Goal: Transaction & Acquisition: Purchase product/service

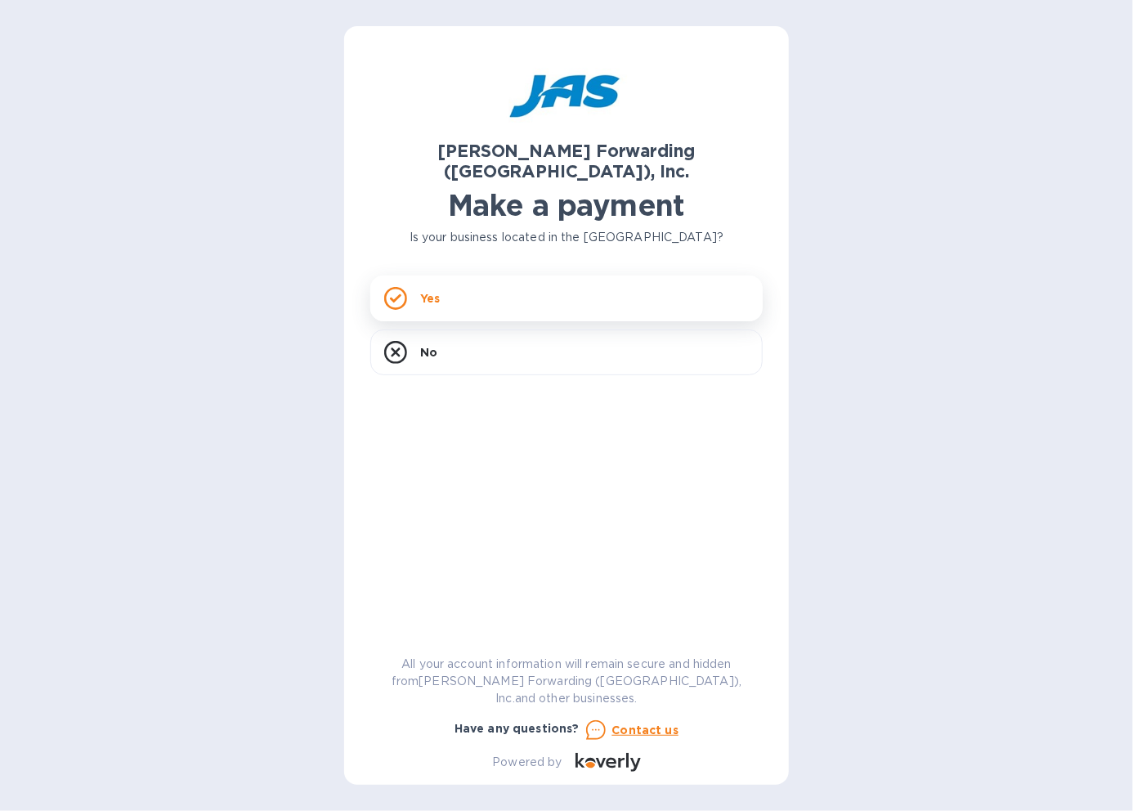
click at [437, 290] on p "Yes" at bounding box center [430, 298] width 20 height 16
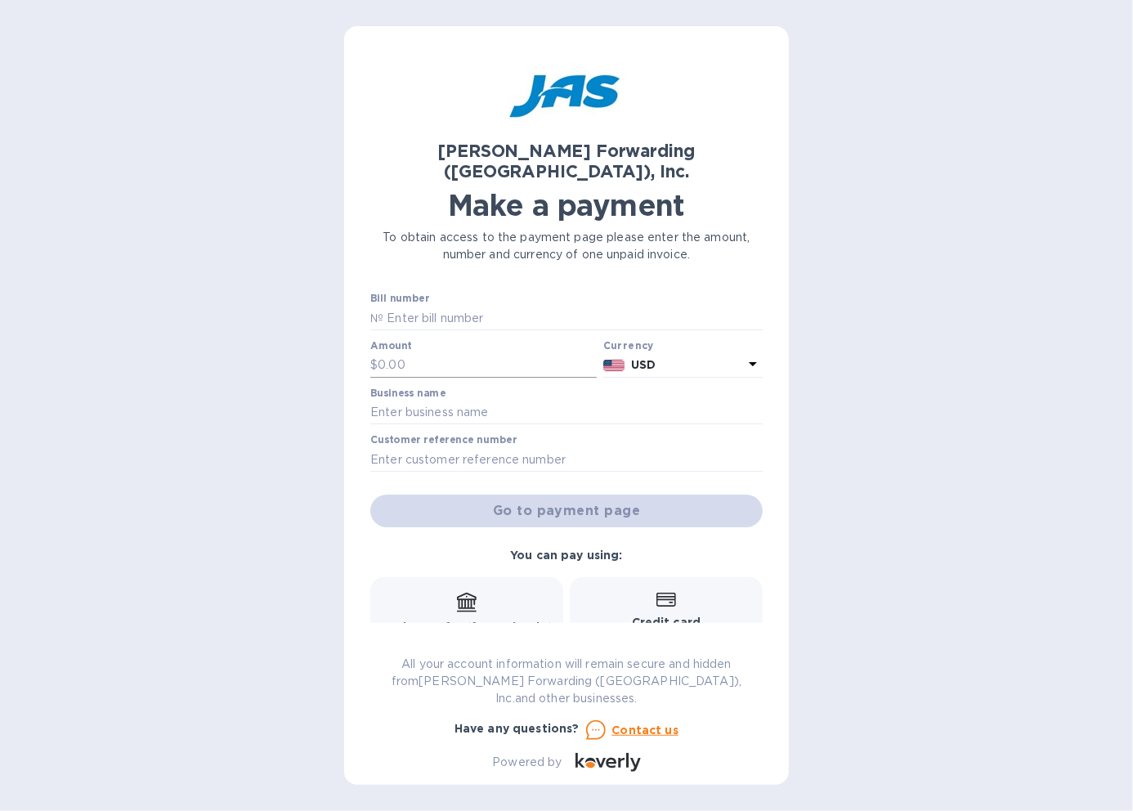
click at [392, 353] on input "text" at bounding box center [487, 365] width 219 height 25
click at [423, 306] on input "text" at bounding box center [572, 318] width 379 height 25
type input "a"
type input "ATL503364969"
type input "6,367.21"
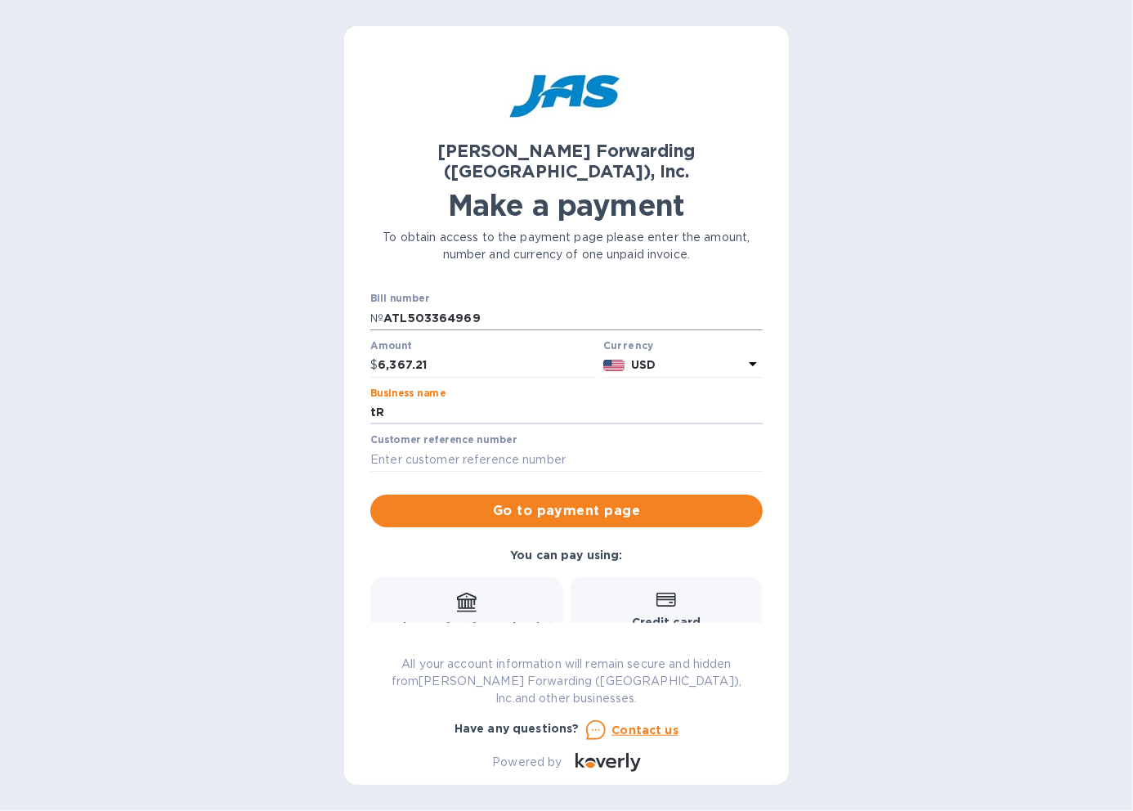
type input "t"
type input "TRI-COUNTY EQUIPMENT SALES & SERVICE INC"
type input "TRICOUCSV"
click at [477, 501] on span "Go to payment page" at bounding box center [566, 511] width 366 height 20
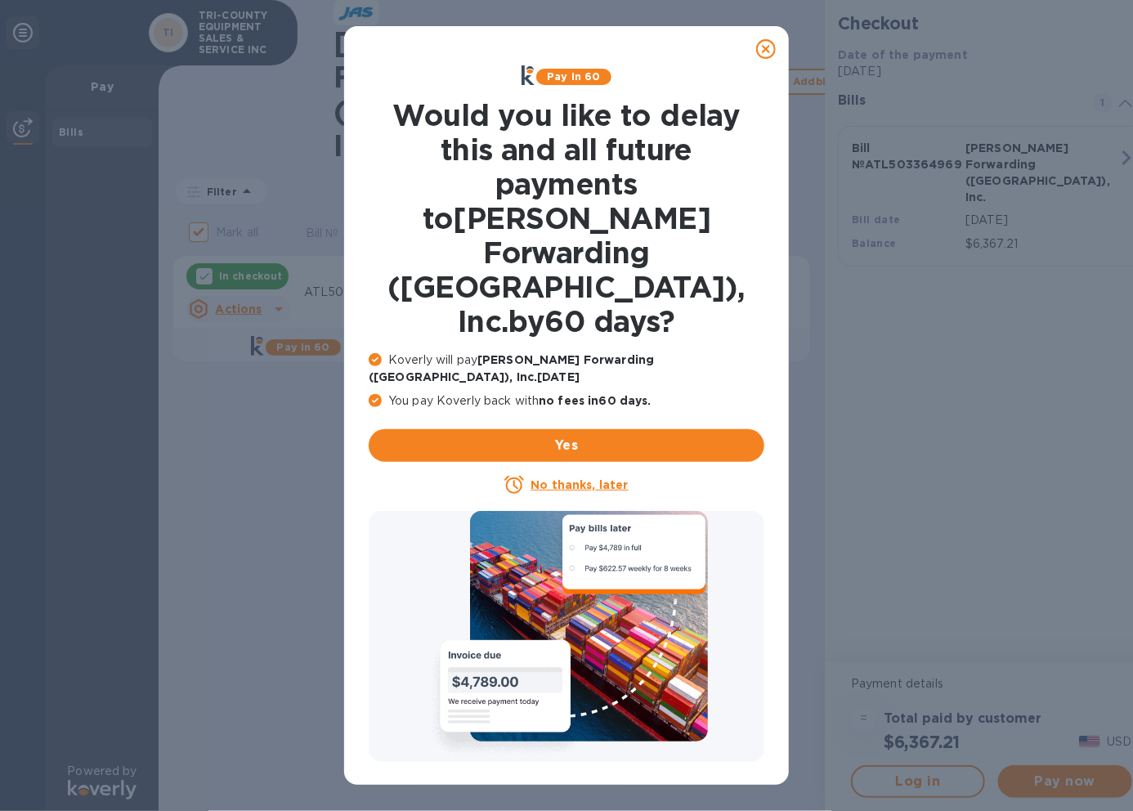
click at [559, 478] on u "No thanks, later" at bounding box center [579, 484] width 97 height 13
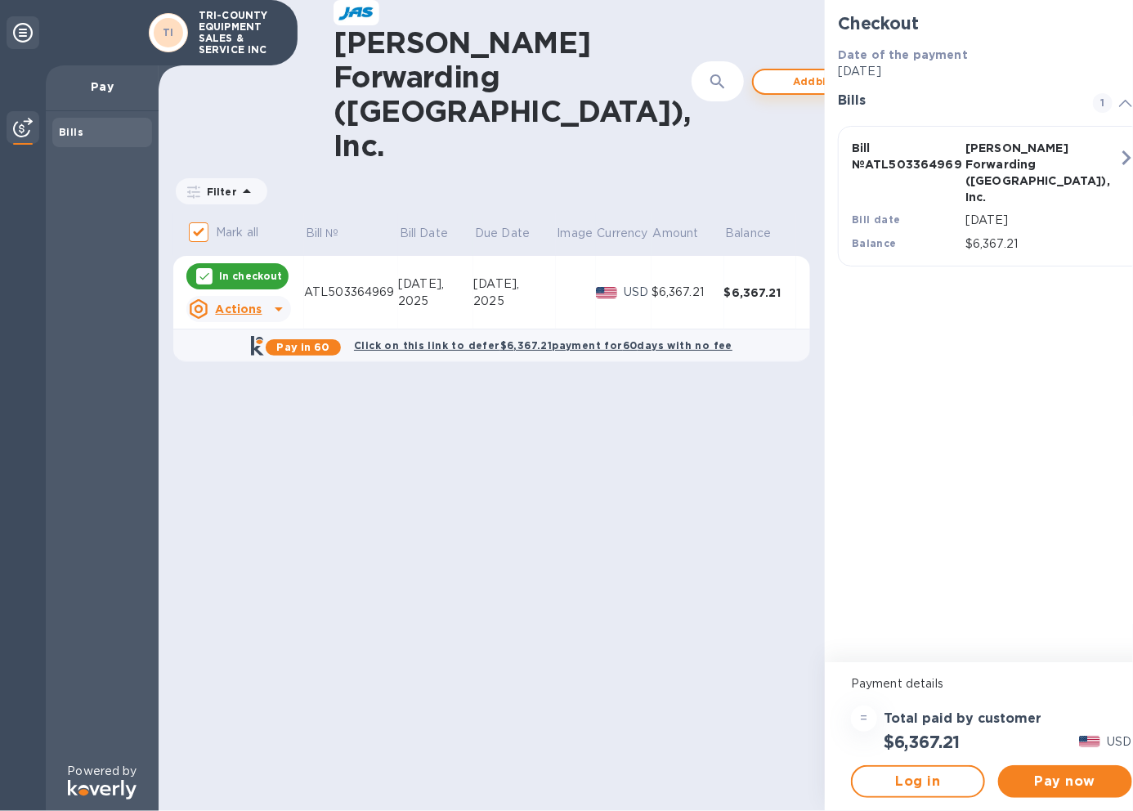
click at [767, 72] on span "Add bill" at bounding box center [813, 82] width 93 height 20
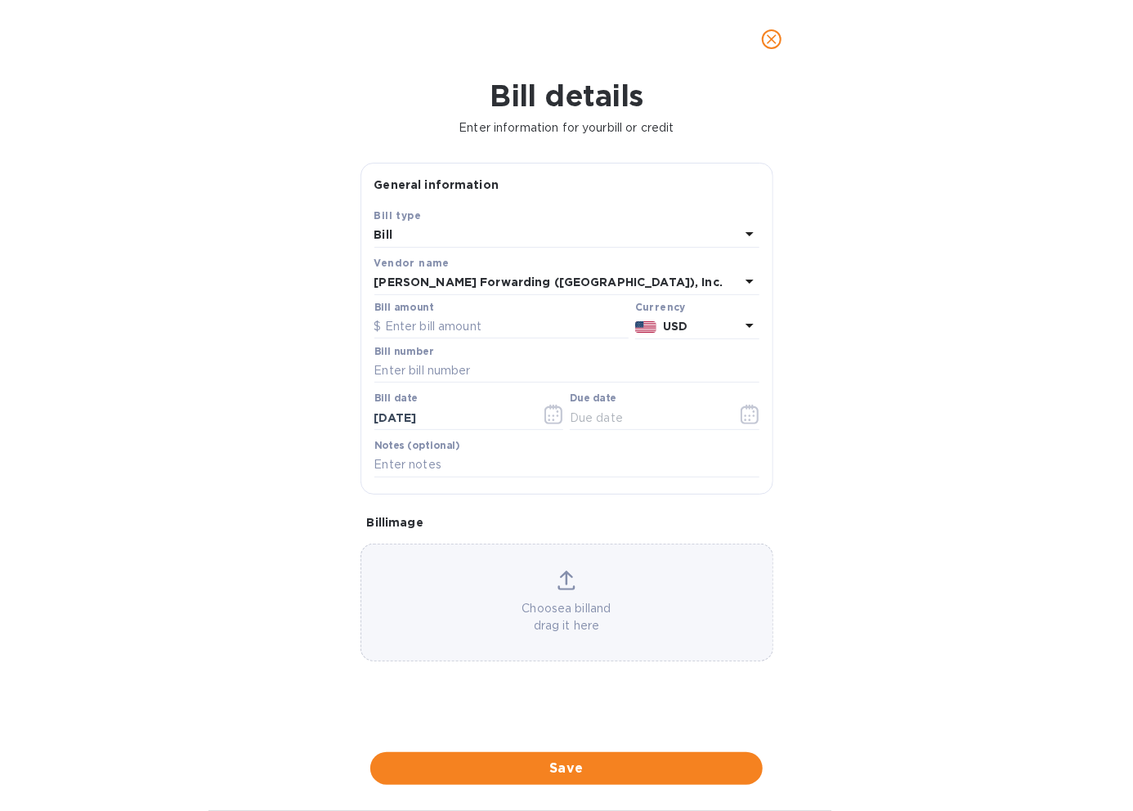
click at [428, 226] on div "Bill" at bounding box center [556, 235] width 365 height 23
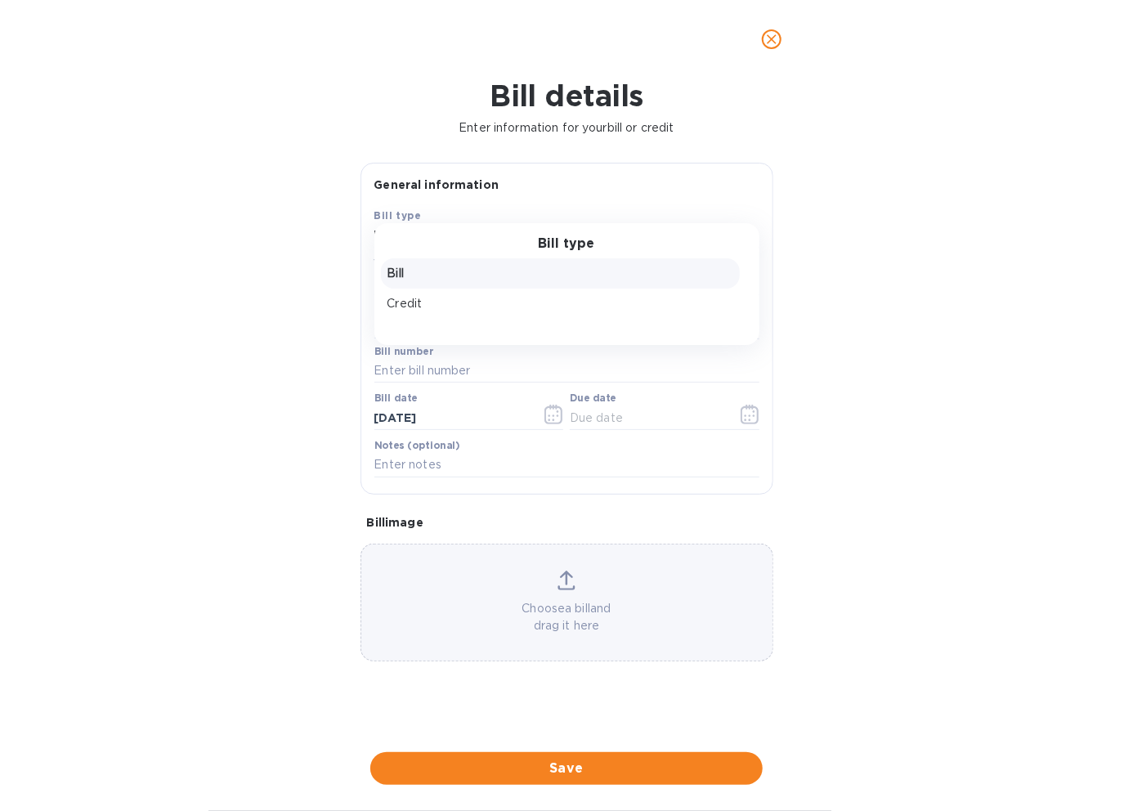
click at [428, 231] on div "Bill type Bill Credit" at bounding box center [566, 284] width 385 height 122
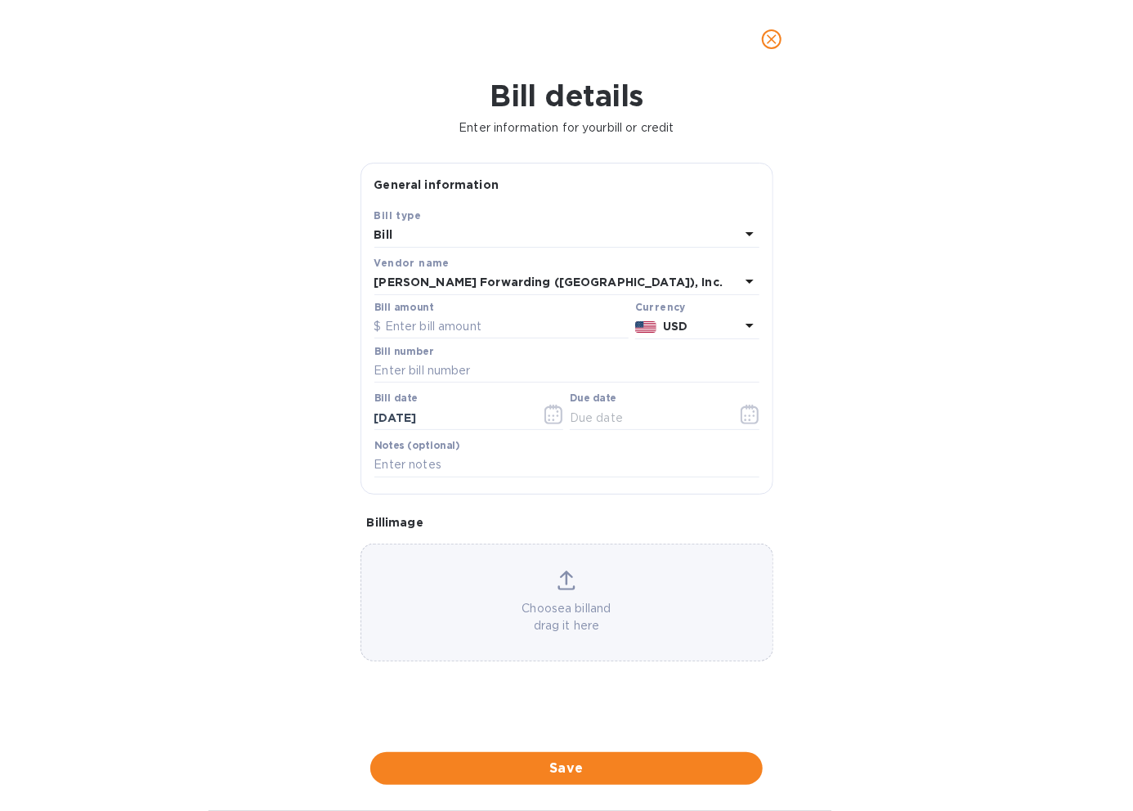
drag, startPoint x: 853, startPoint y: 211, endPoint x: 858, endPoint y: 230, distance: 19.7
click at [853, 212] on div "Bill details Enter information for your bill or credit General information Save…" at bounding box center [566, 444] width 1133 height 732
click at [744, 235] on icon at bounding box center [750, 234] width 20 height 20
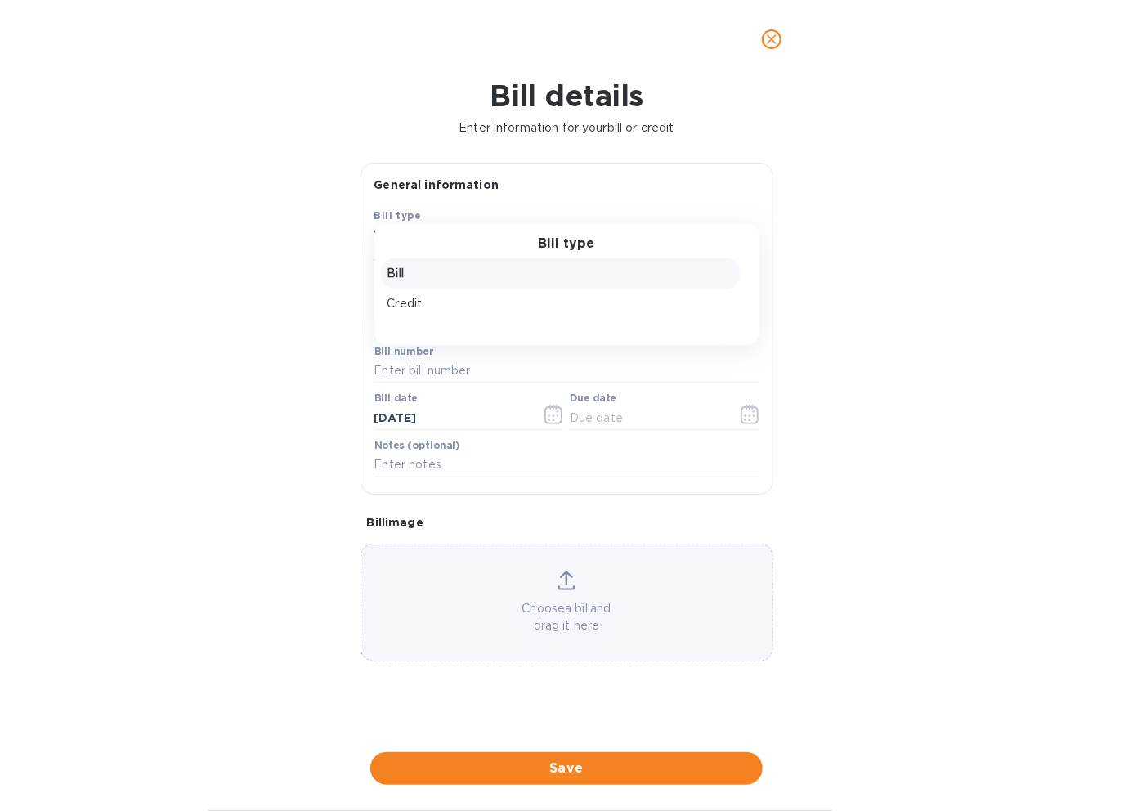
drag, startPoint x: 751, startPoint y: 231, endPoint x: 736, endPoint y: 232, distance: 15.6
click at [750, 231] on div "Bill type Bill Credit" at bounding box center [566, 284] width 385 height 122
click at [407, 271] on p "Bill" at bounding box center [560, 273] width 346 height 17
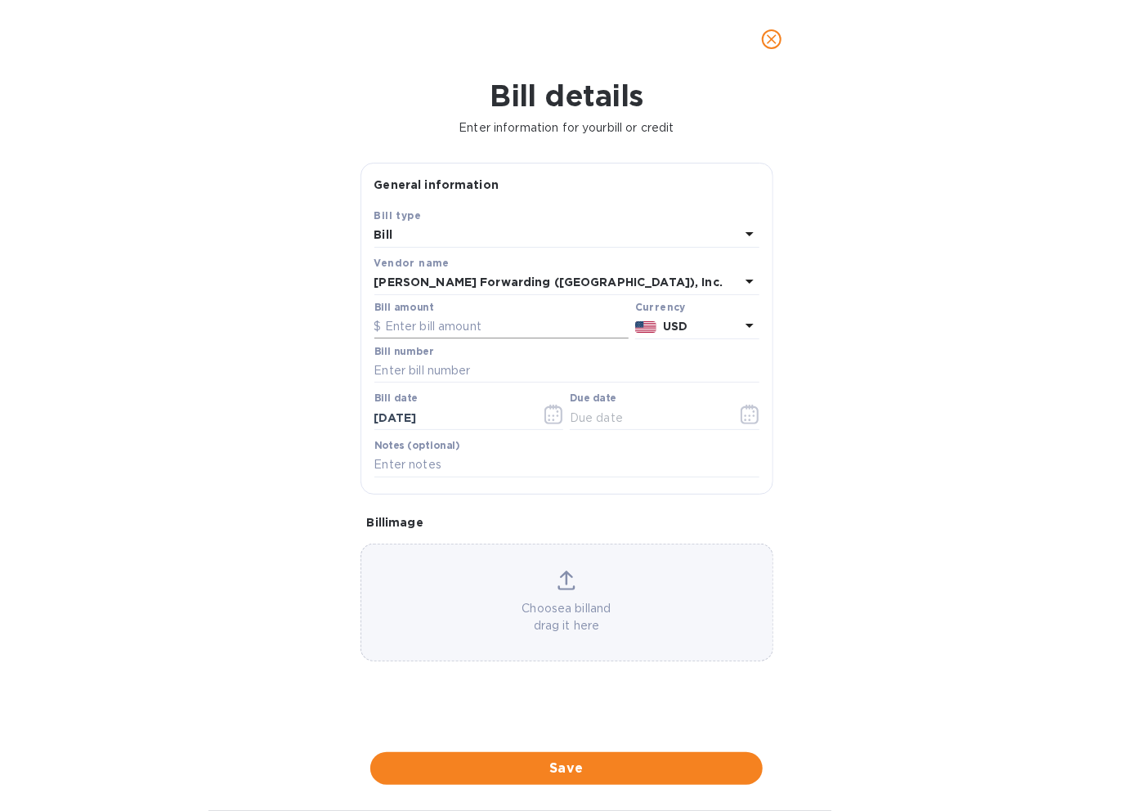
click at [412, 323] on input "text" at bounding box center [501, 327] width 254 height 25
type input "2,662.24"
type input "ATL503364972"
type input "[DATE]"
type input "0_/__/____"
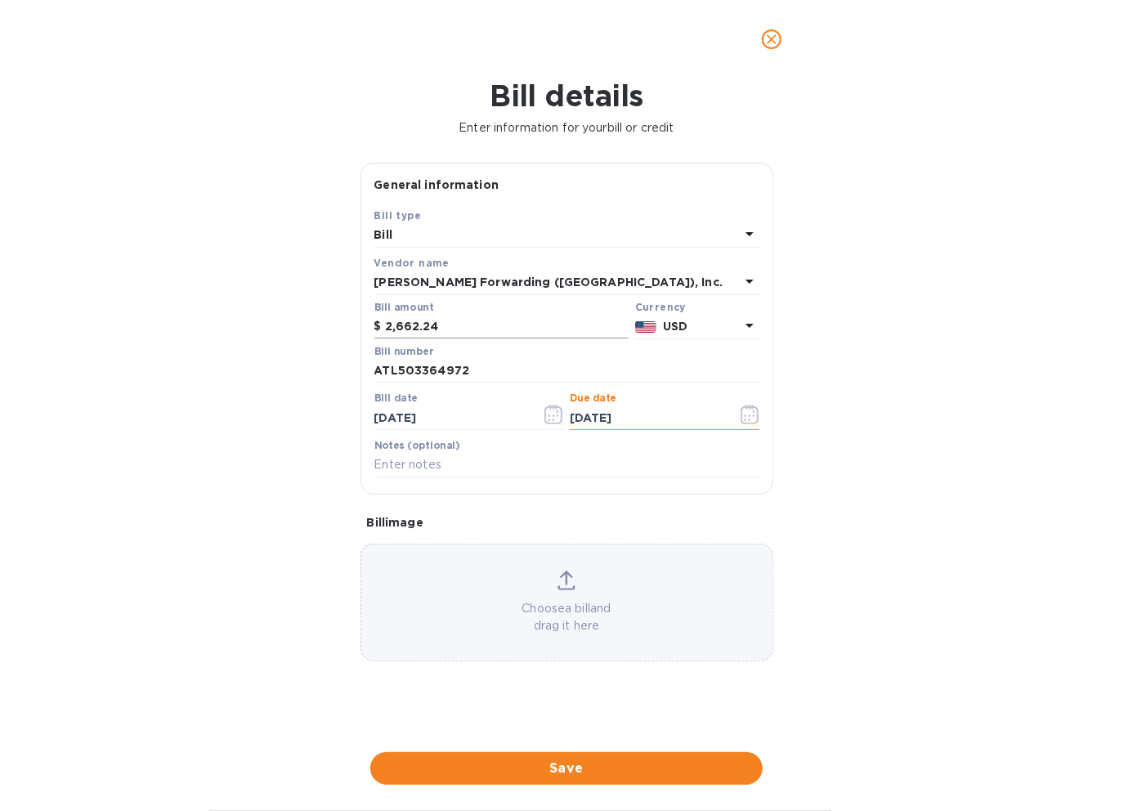
type input "[DATE]"
click at [775, 42] on icon "close" at bounding box center [772, 39] width 10 height 10
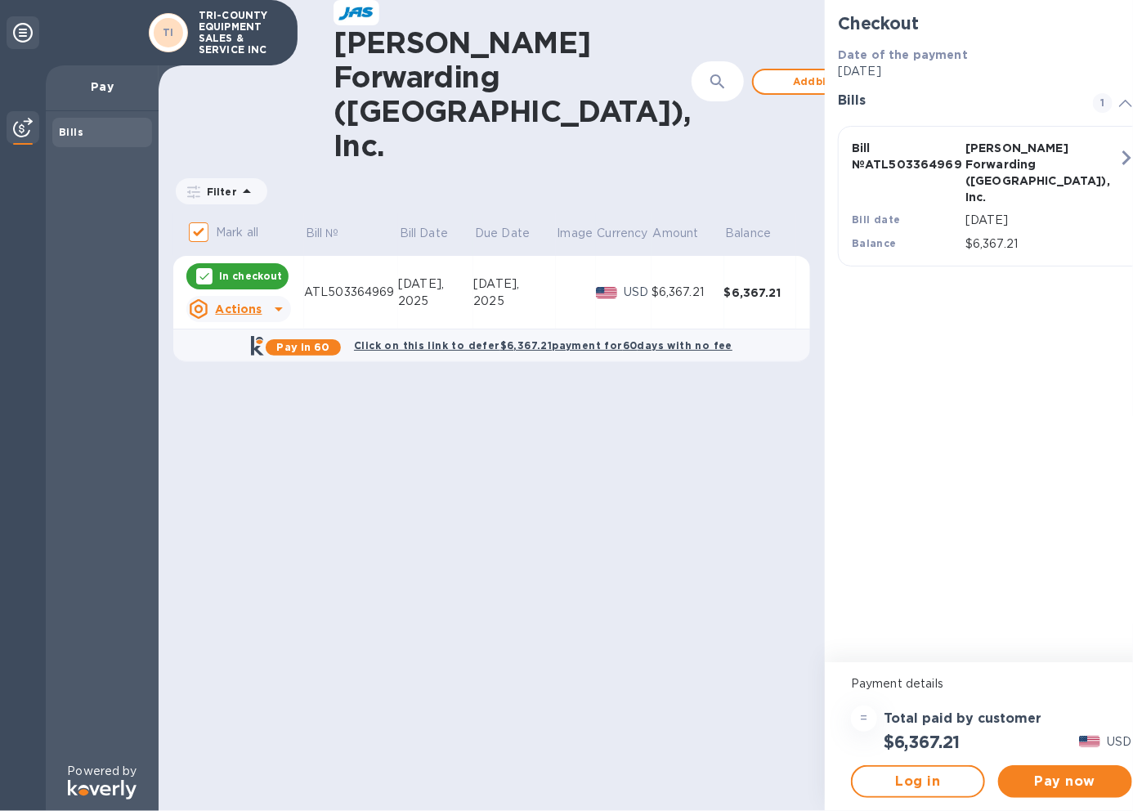
click at [231, 302] on u "Actions" at bounding box center [238, 308] width 47 height 13
click at [232, 274] on div at bounding box center [566, 405] width 1133 height 811
click at [767, 72] on span "Add bill" at bounding box center [813, 82] width 93 height 20
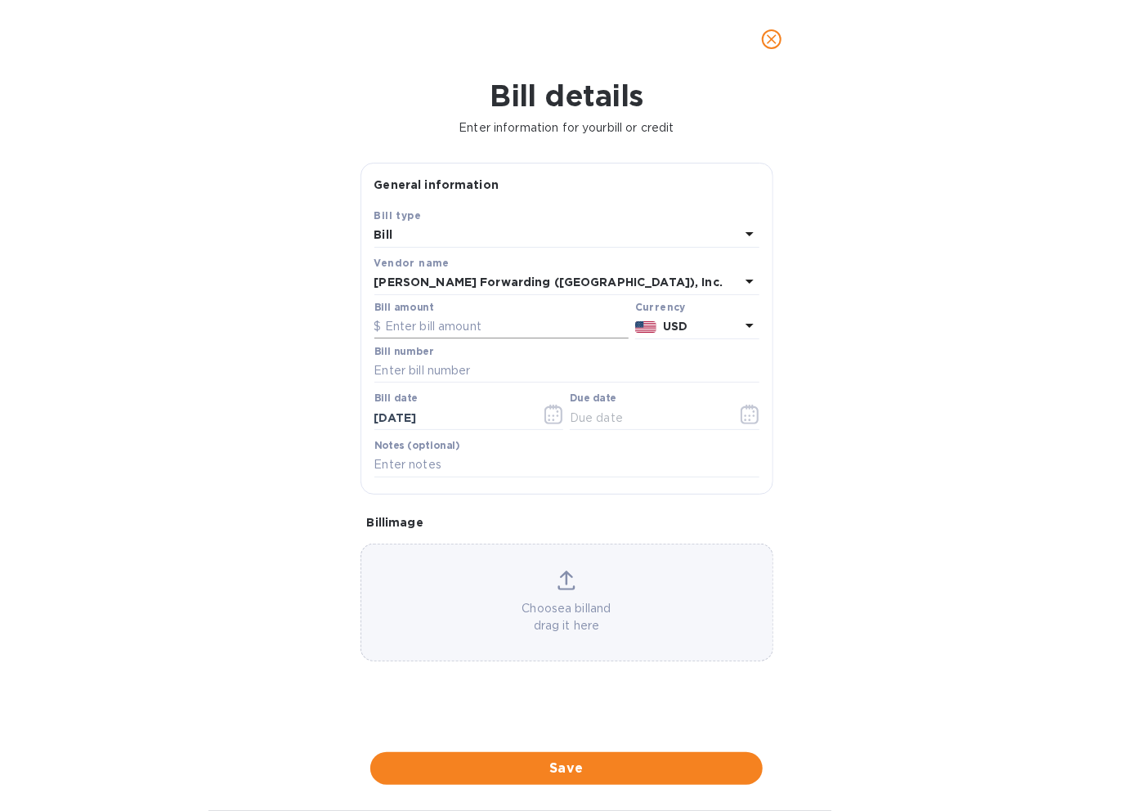
click at [410, 326] on input "text" at bounding box center [501, 327] width 254 height 25
type input "2,662.24"
type input "ATL503364972"
type input "[DATE]"
click at [480, 769] on span "Save" at bounding box center [566, 769] width 366 height 20
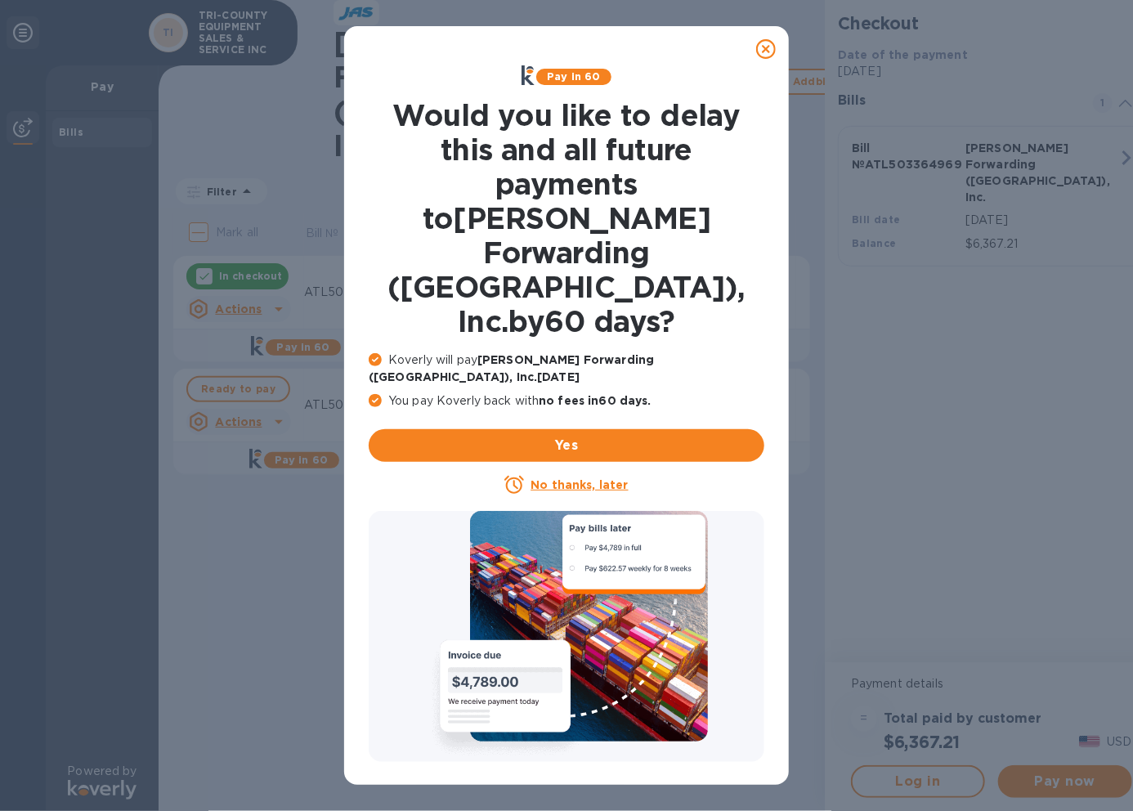
click at [763, 47] on icon at bounding box center [766, 49] width 20 height 20
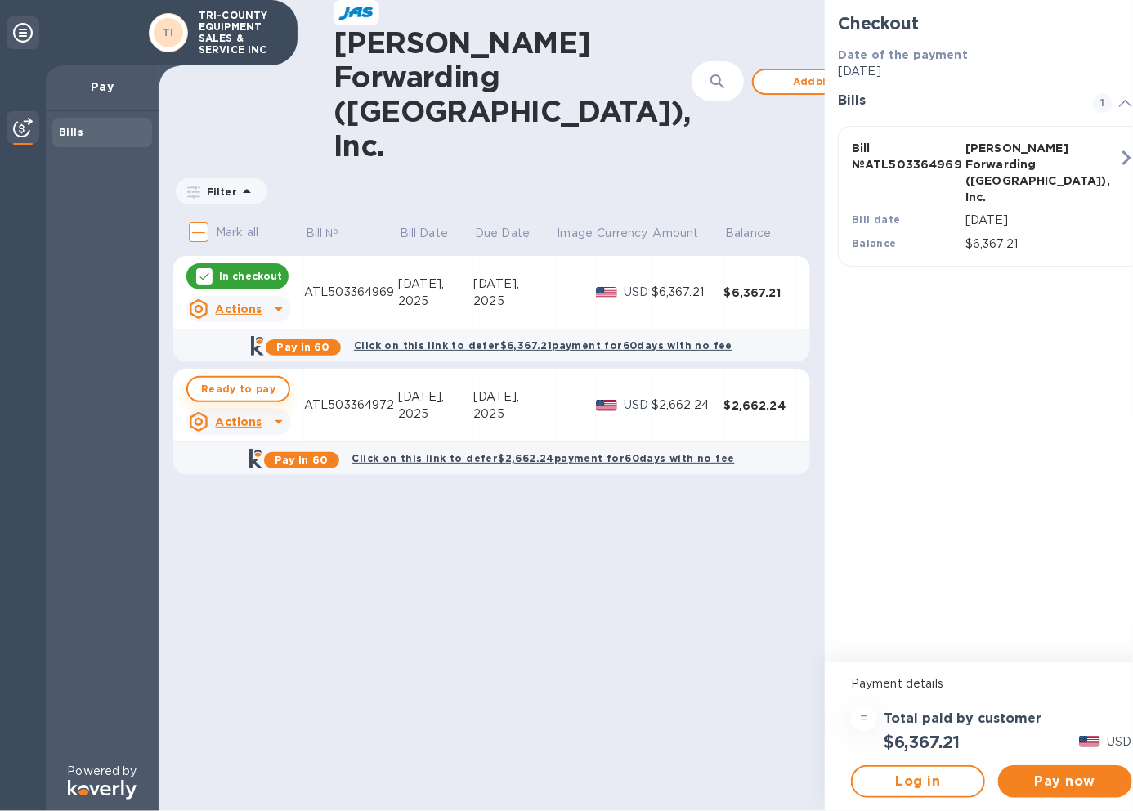
click at [216, 379] on span "Ready to pay" at bounding box center [238, 389] width 74 height 20
checkbox input "true"
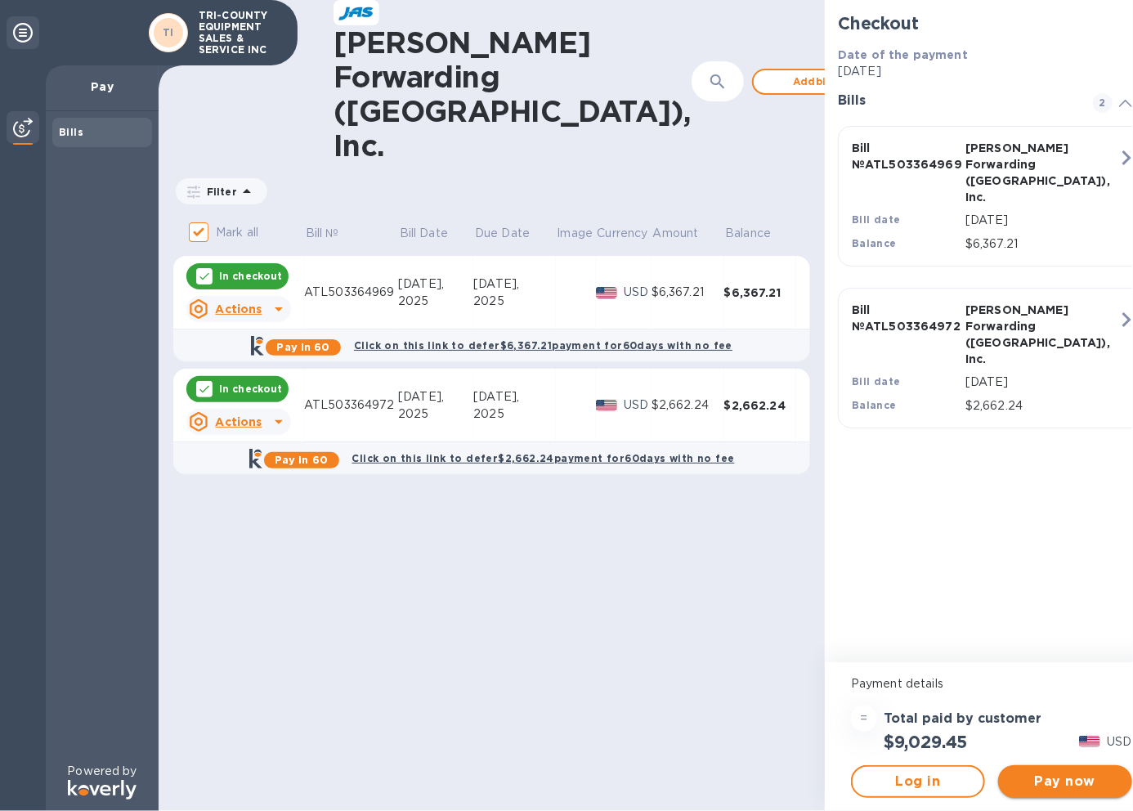
click at [1025, 785] on span "Pay now" at bounding box center [1065, 782] width 108 height 20
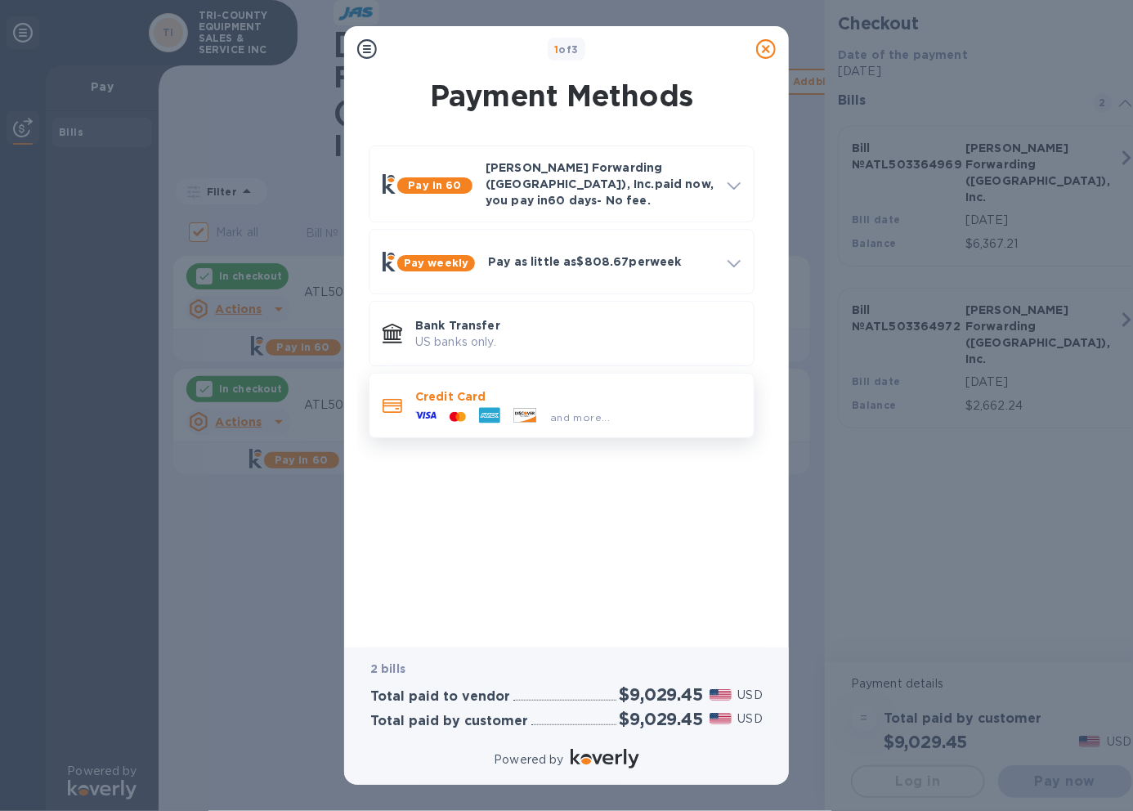
click at [583, 411] on span "and more..." at bounding box center [580, 417] width 60 height 12
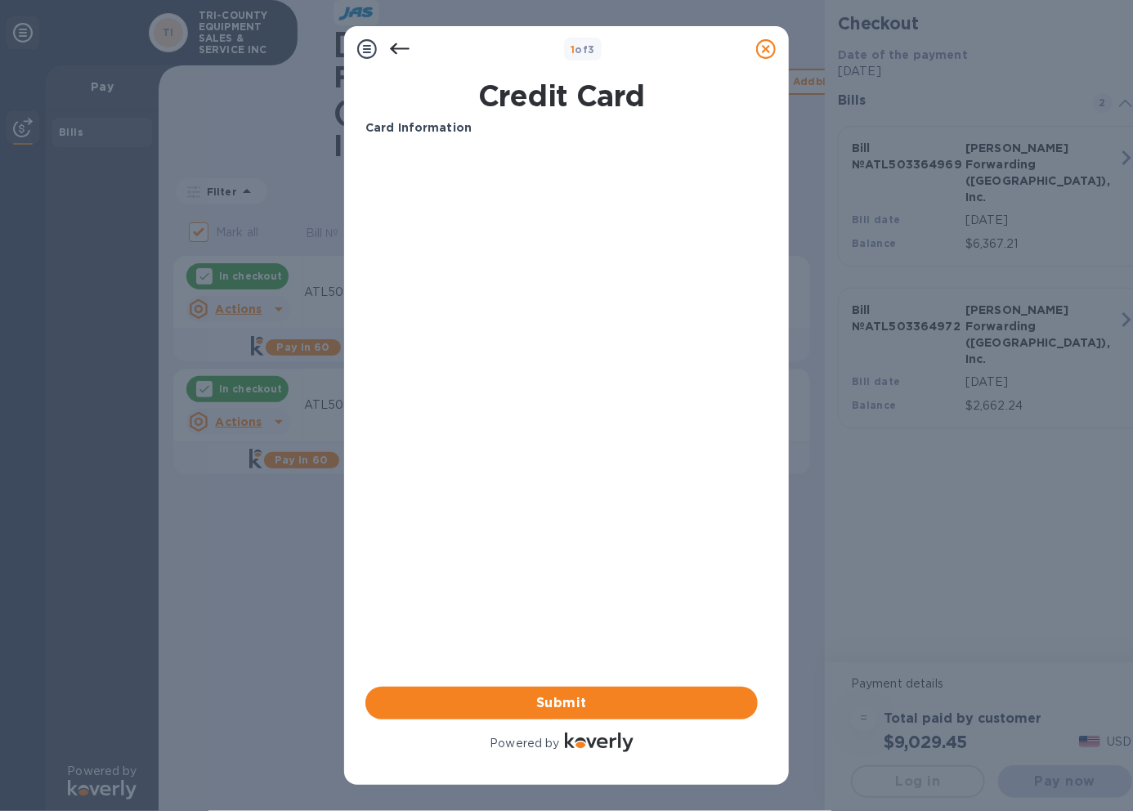
click at [399, 48] on icon at bounding box center [400, 49] width 20 height 20
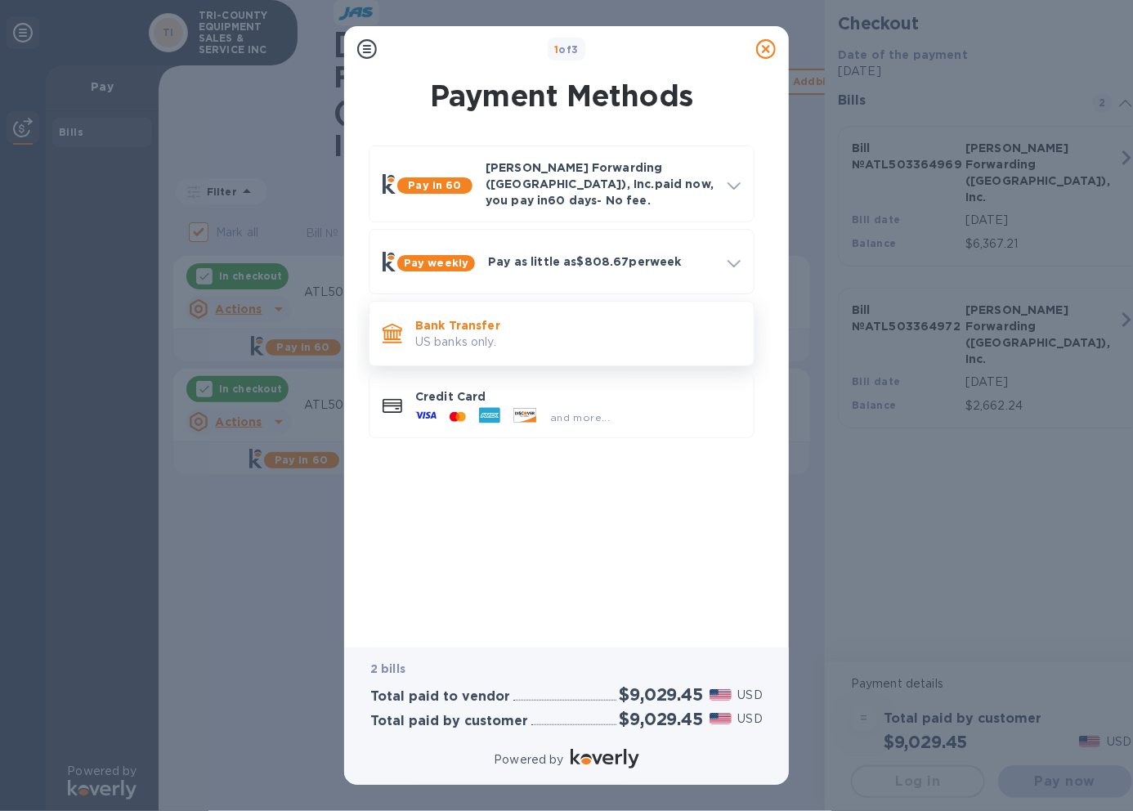
click at [445, 320] on p "Bank Transfer" at bounding box center [577, 325] width 325 height 16
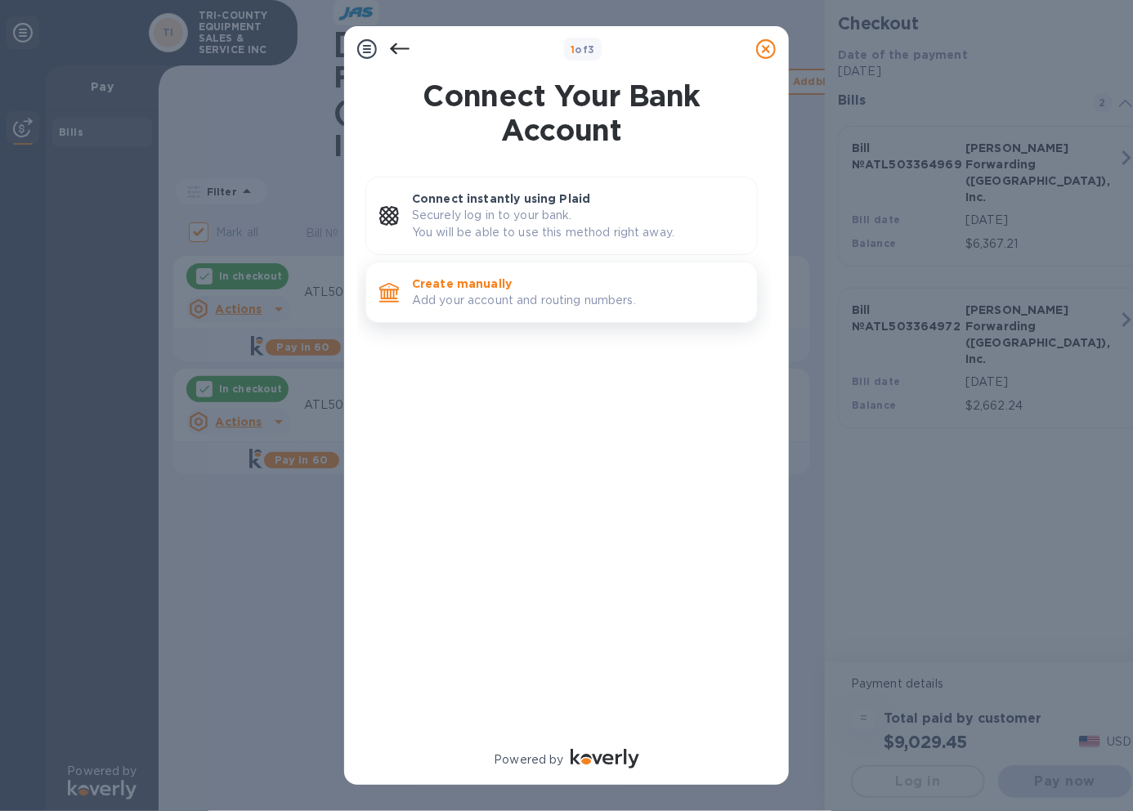
click at [454, 303] on p "Add your account and routing numbers." at bounding box center [578, 300] width 332 height 17
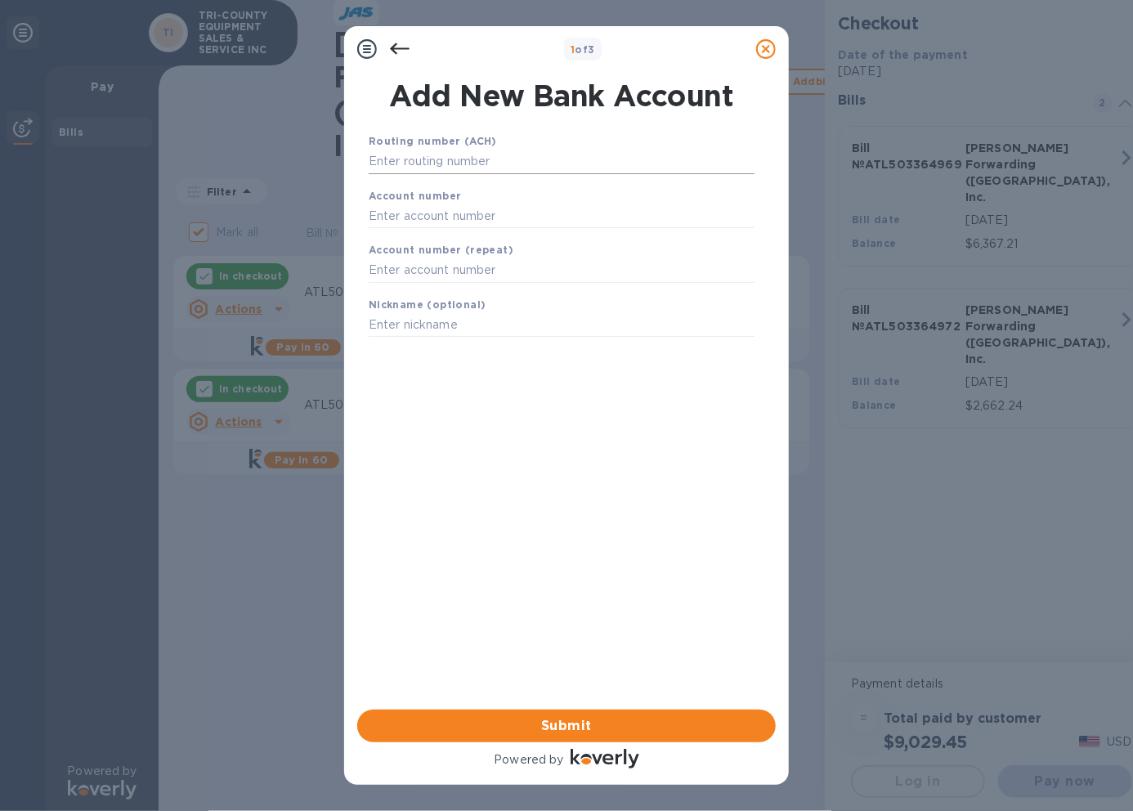
click at [402, 165] on input "text" at bounding box center [562, 162] width 386 height 25
type input "064101233"
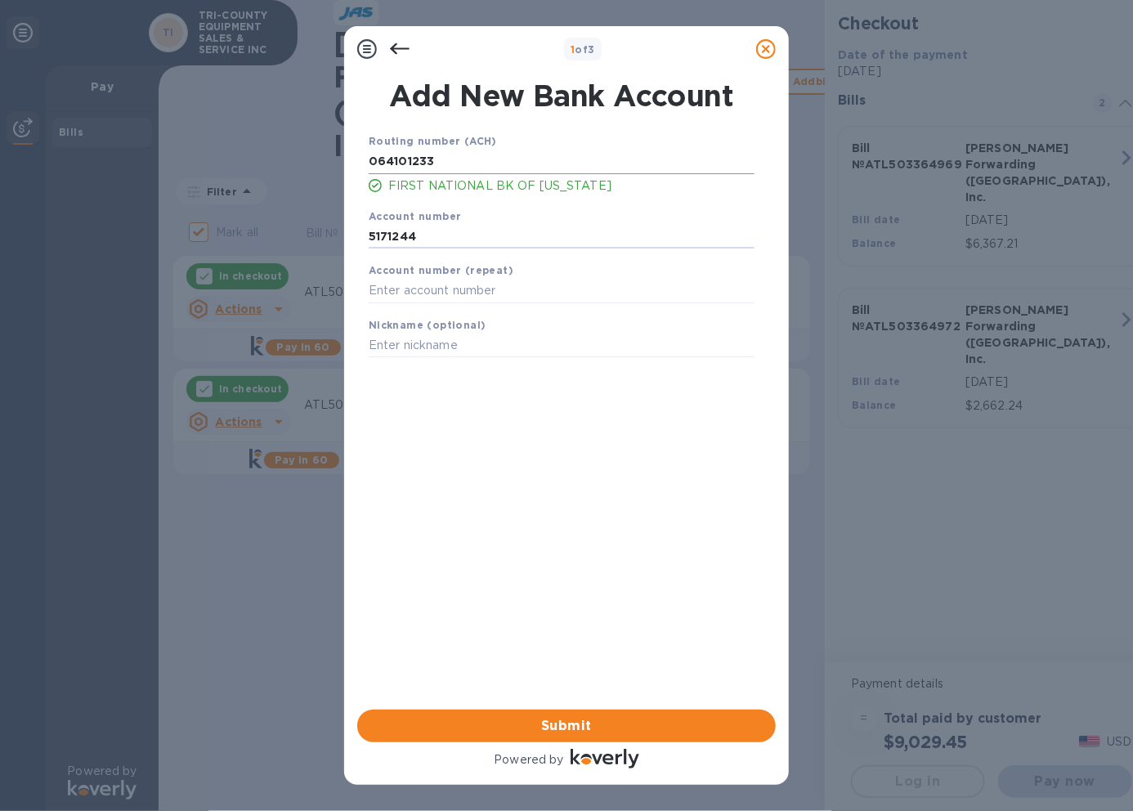
type input "5171244"
click at [481, 724] on span "Submit" at bounding box center [566, 726] width 392 height 20
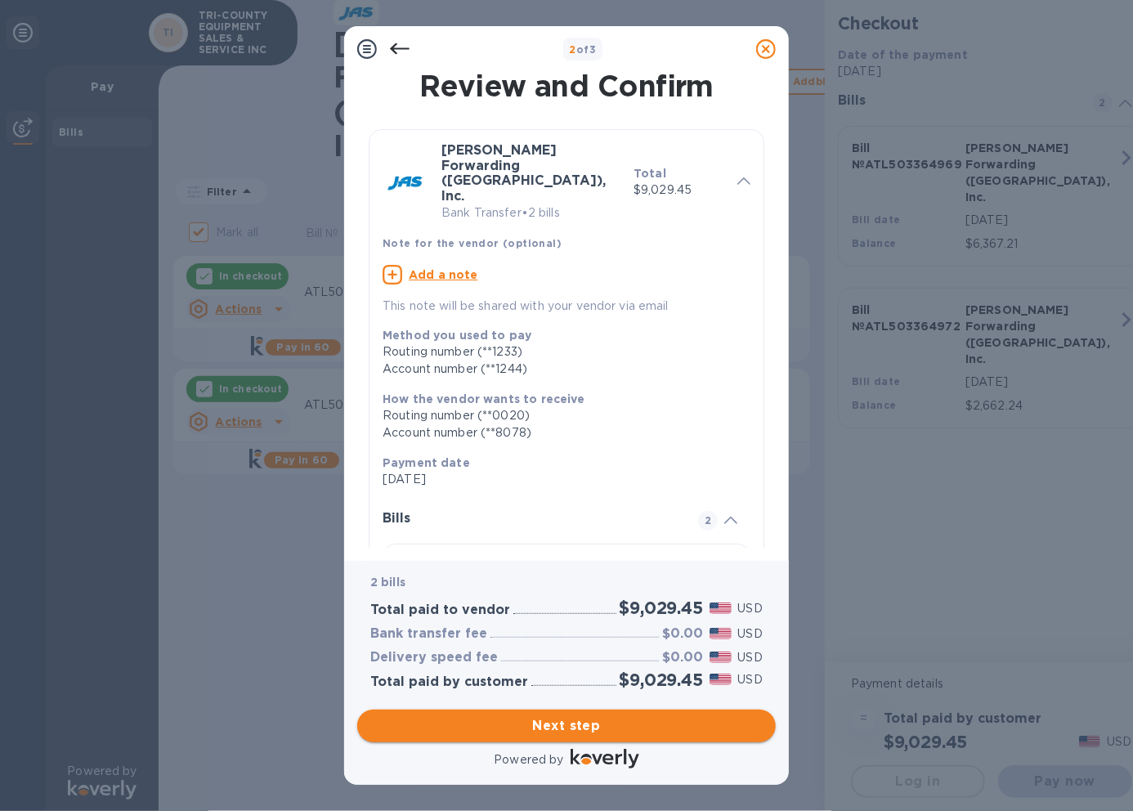
click at [518, 724] on span "Next step" at bounding box center [566, 726] width 392 height 20
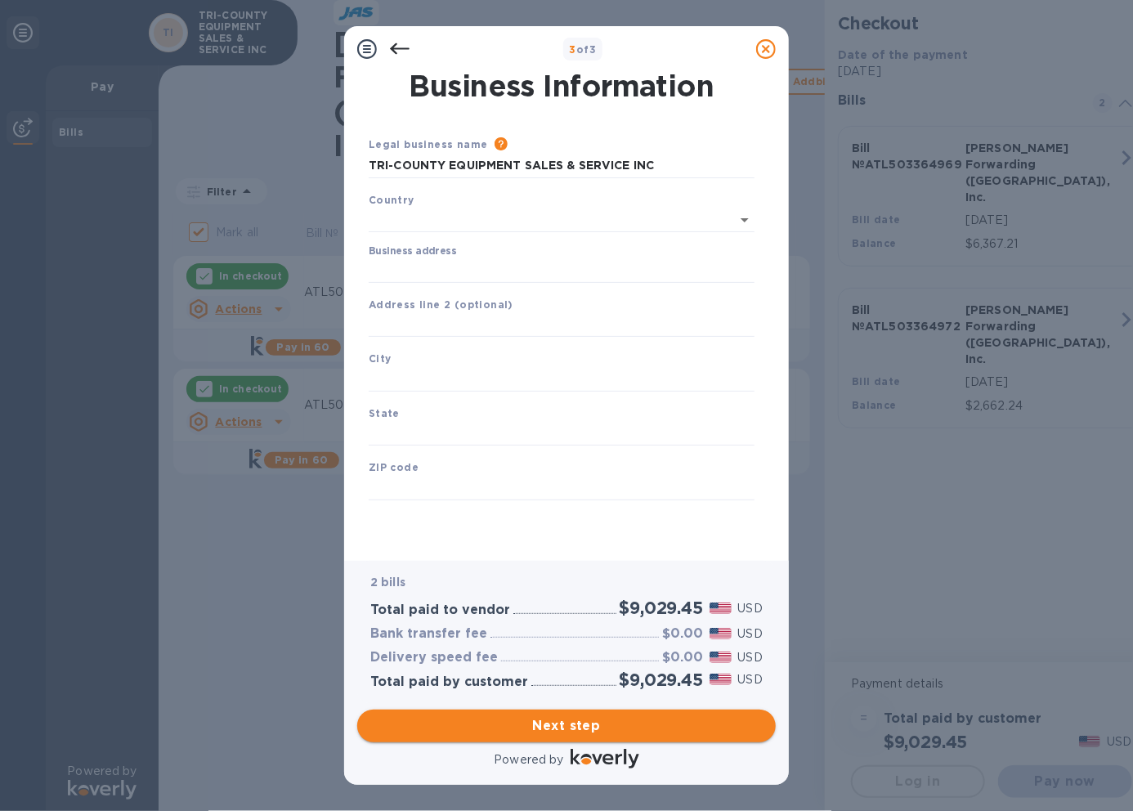
type input "[GEOGRAPHIC_DATA]"
click at [392, 257] on input "Business address" at bounding box center [562, 267] width 386 height 25
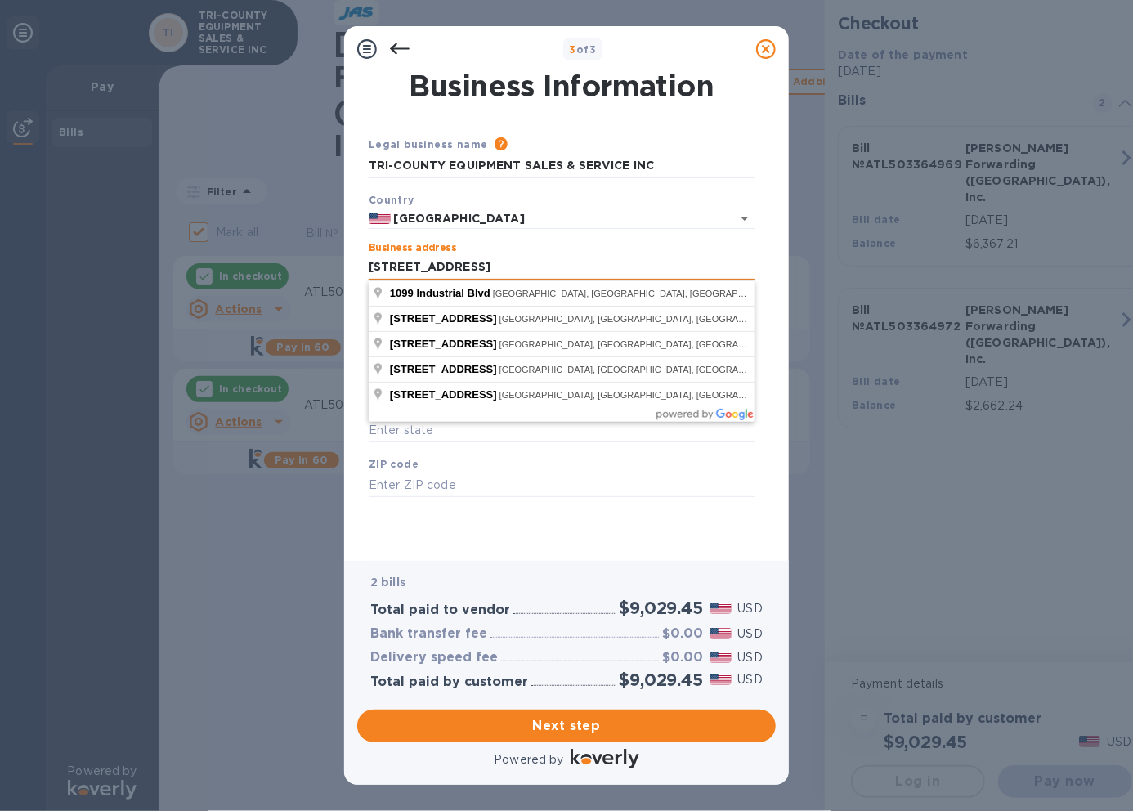
type input "[STREET_ADDRESS]"
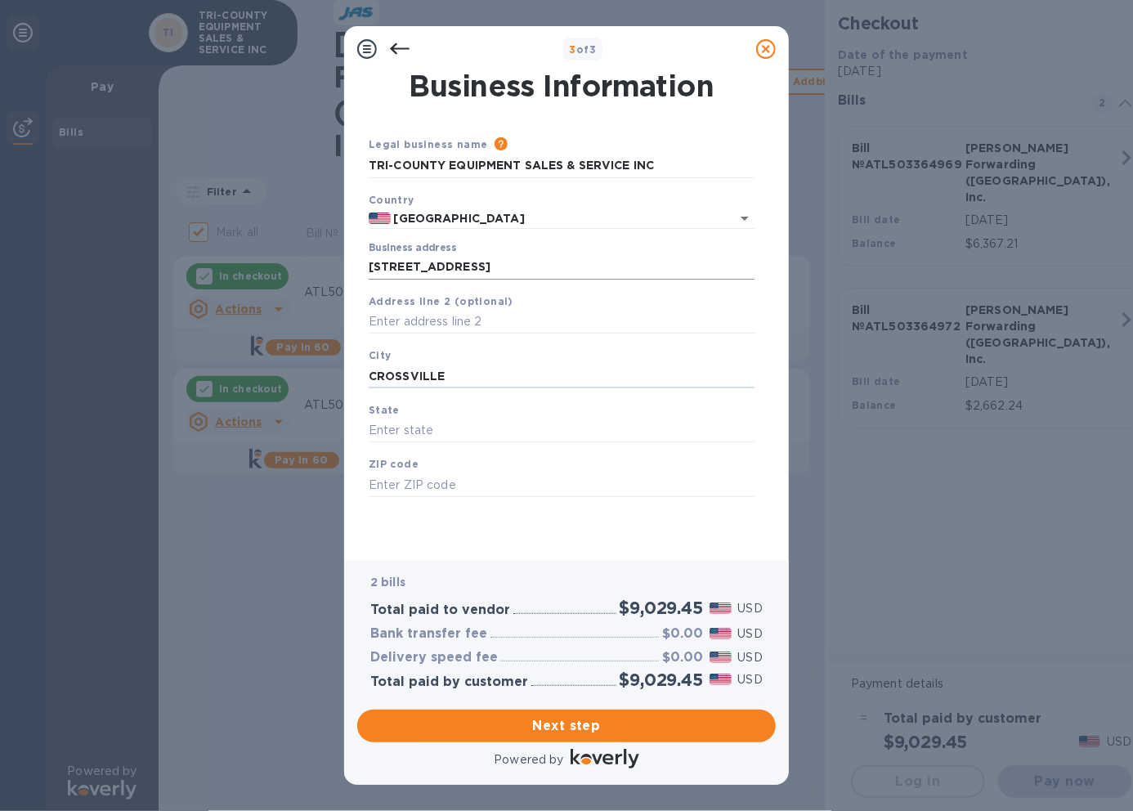
type input "CROSSVILLE"
type input "TN"
type input "38555"
click at [517, 725] on span "Next step" at bounding box center [566, 726] width 392 height 20
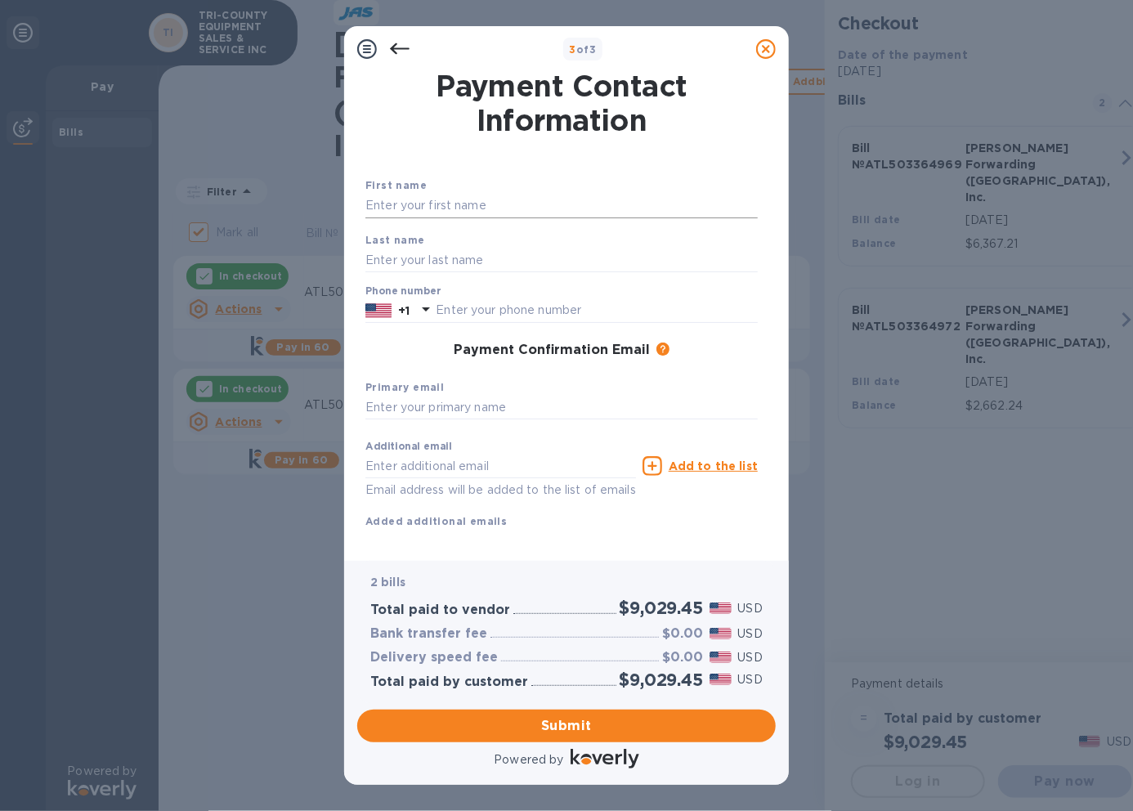
click at [380, 199] on input "text" at bounding box center [561, 206] width 392 height 25
type input "[PERSON_NAME]"
type input "9314846211"
click at [386, 410] on input "text" at bounding box center [561, 408] width 392 height 25
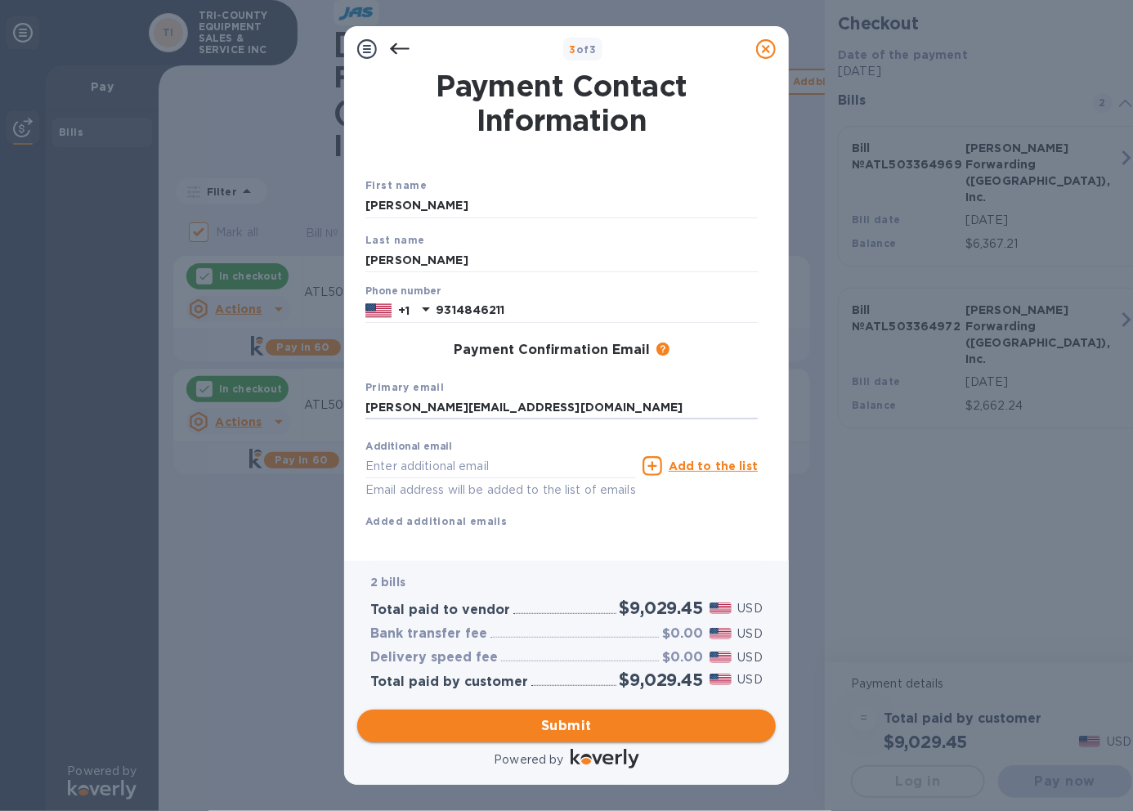
type input "[PERSON_NAME][EMAIL_ADDRESS][DOMAIN_NAME]"
click at [512, 728] on span "Submit" at bounding box center [566, 726] width 392 height 20
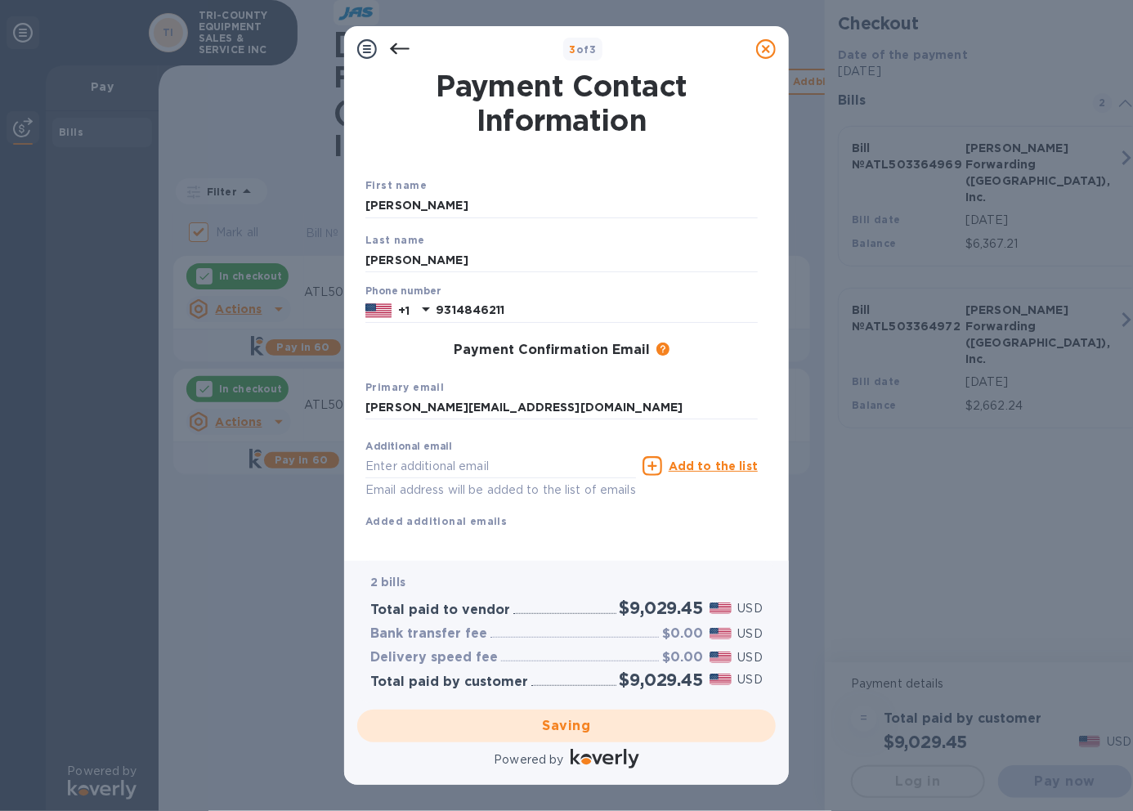
checkbox input "false"
